Goal: Check status

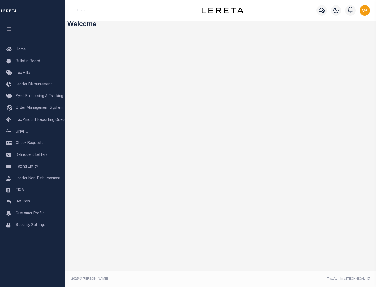
click at [33, 143] on span "Check Requests" at bounding box center [30, 143] width 28 height 4
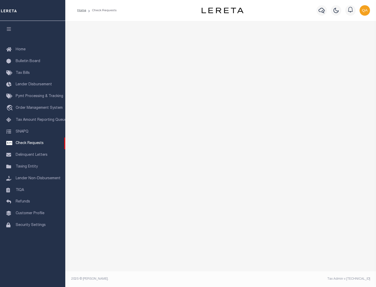
select select "50"
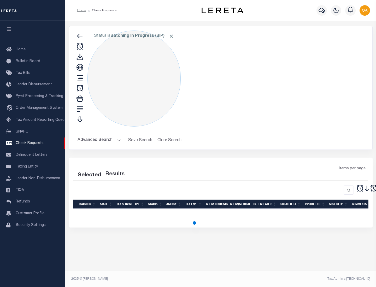
select select "50"
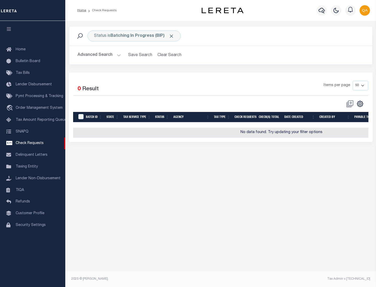
click at [171, 36] on span "Click to Remove" at bounding box center [171, 35] width 5 height 5
